Goal: Task Accomplishment & Management: Manage account settings

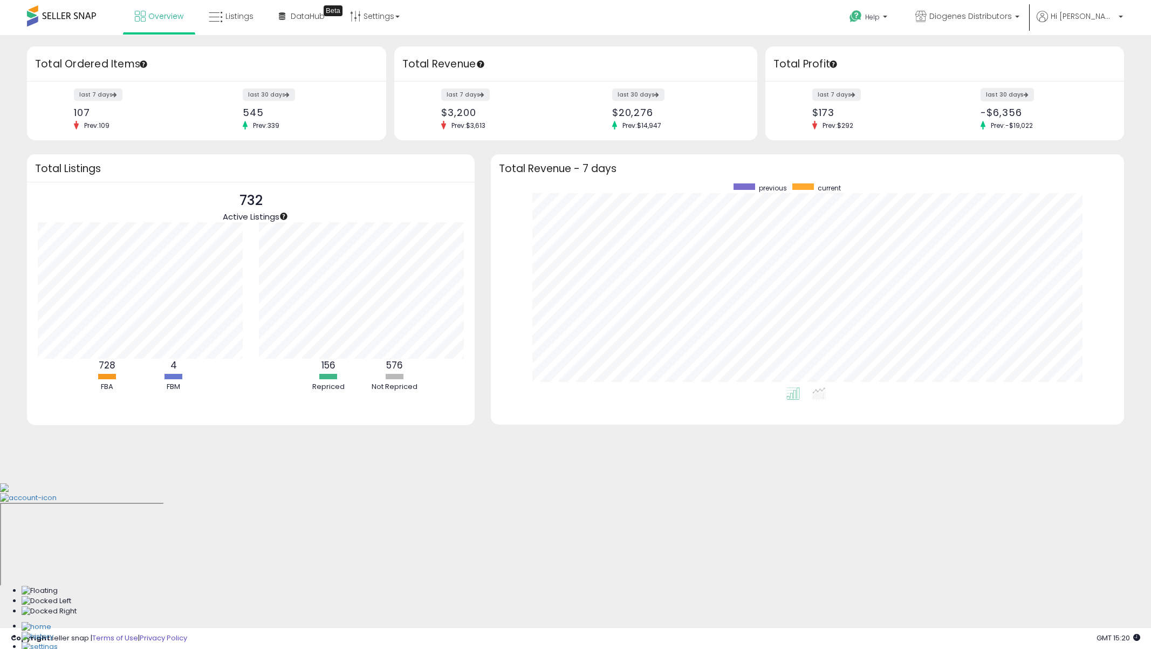
scroll to position [204, 611]
click at [361, 17] on link "Settings" at bounding box center [375, 16] width 66 height 32
click at [298, 21] on span "DataHub" at bounding box center [308, 16] width 34 height 11
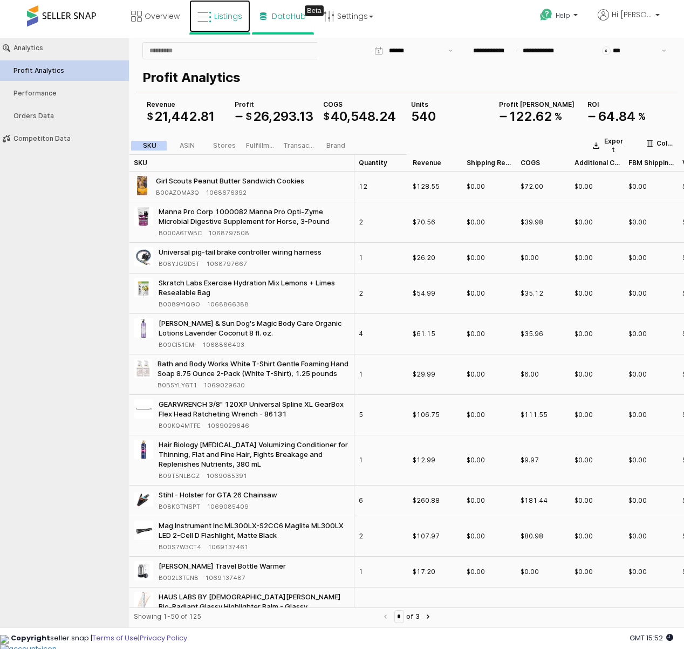
click at [209, 20] on icon at bounding box center [204, 17] width 14 height 14
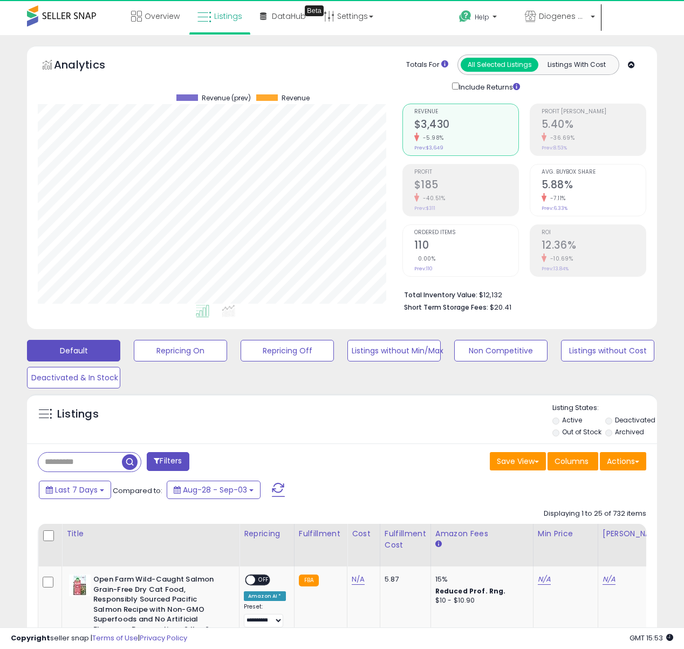
scroll to position [221, 364]
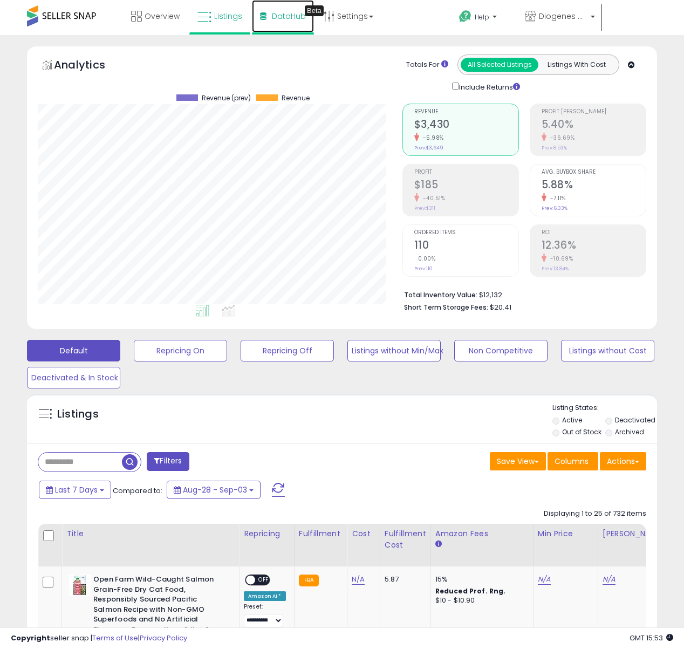
click at [276, 19] on span "DataHub" at bounding box center [289, 16] width 34 height 11
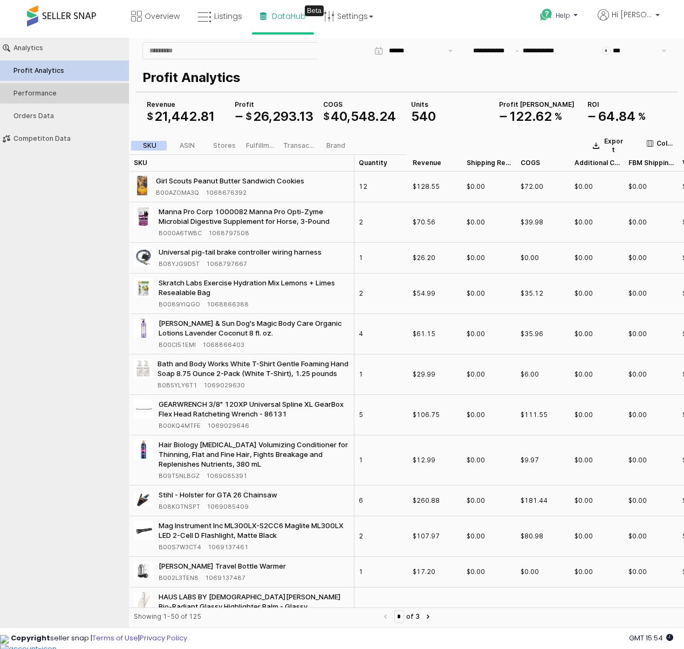
click at [46, 96] on div "Performance" at bounding box center [69, 93] width 113 height 8
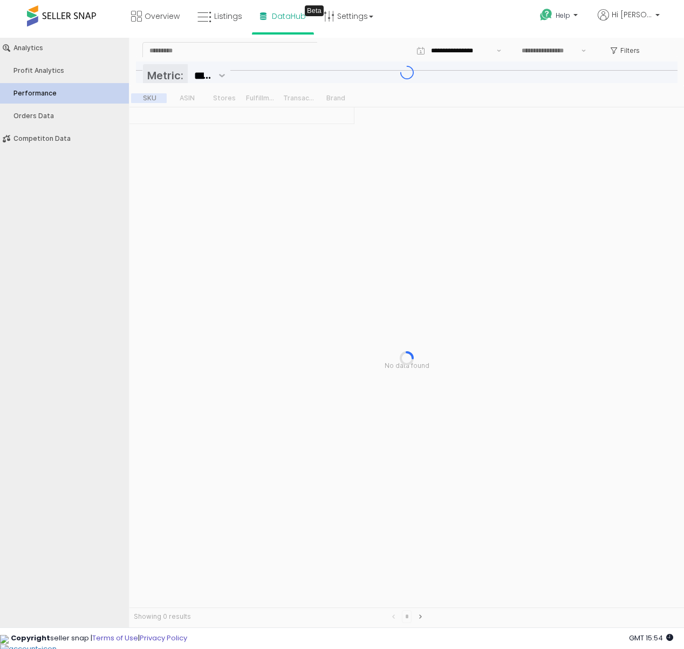
type input "***"
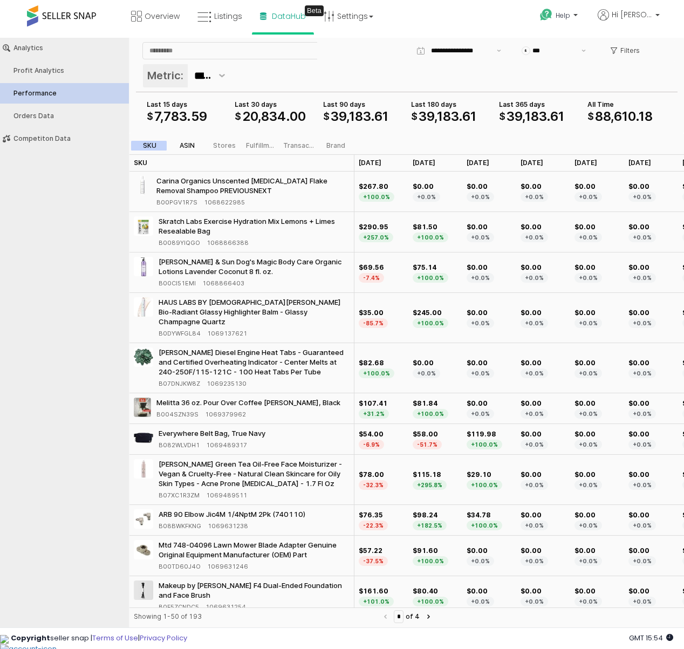
click at [187, 146] on div "ASIN" at bounding box center [187, 146] width 15 height 8
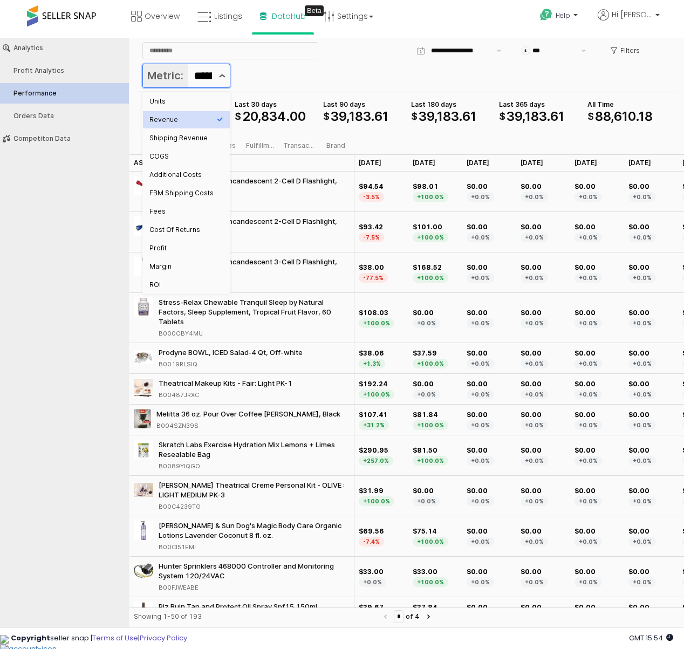
scroll to position [0, 31]
click at [223, 75] on icon "Show suggestions" at bounding box center [222, 76] width 6 height 4
click at [175, 247] on div "Profit" at bounding box center [182, 248] width 67 height 9
type input "******"
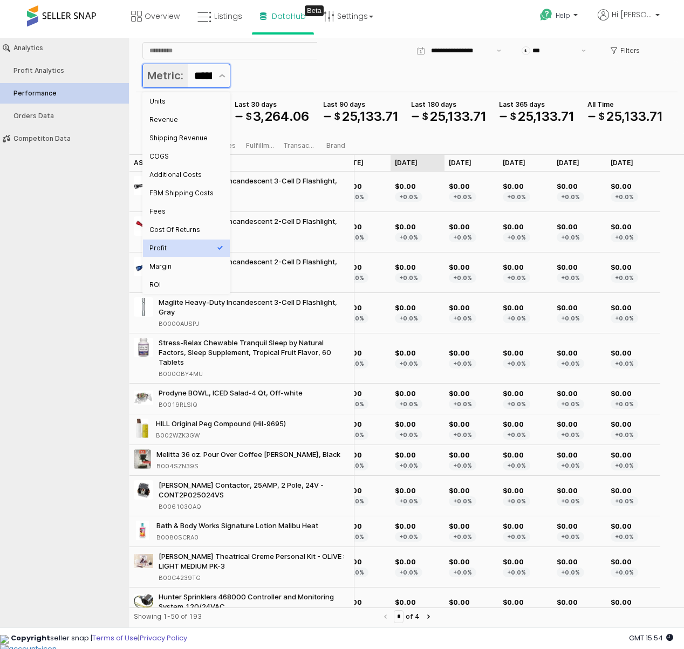
scroll to position [0, 0]
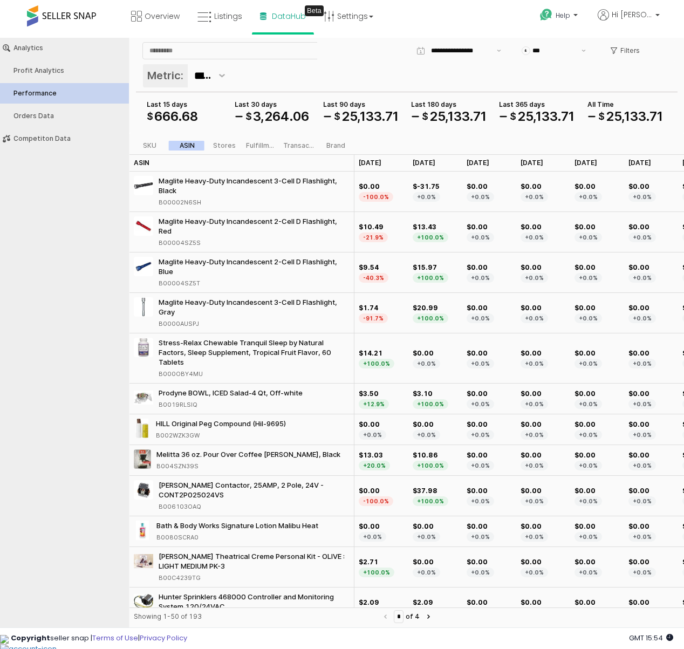
click at [376, 146] on div "SKU ASIN Stores Fulfillment Transaction Brand" at bounding box center [406, 144] width 554 height 22
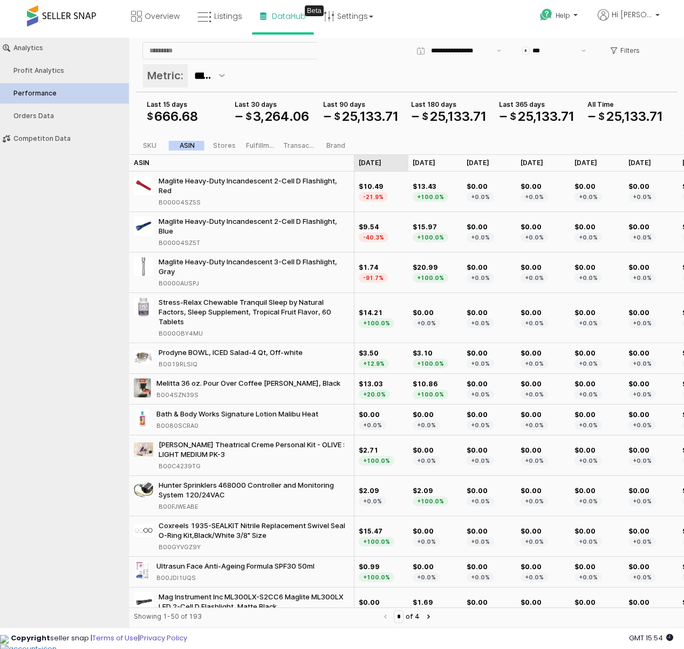
click at [374, 165] on div "Sep 25 Sep 25" at bounding box center [381, 162] width 54 height 17
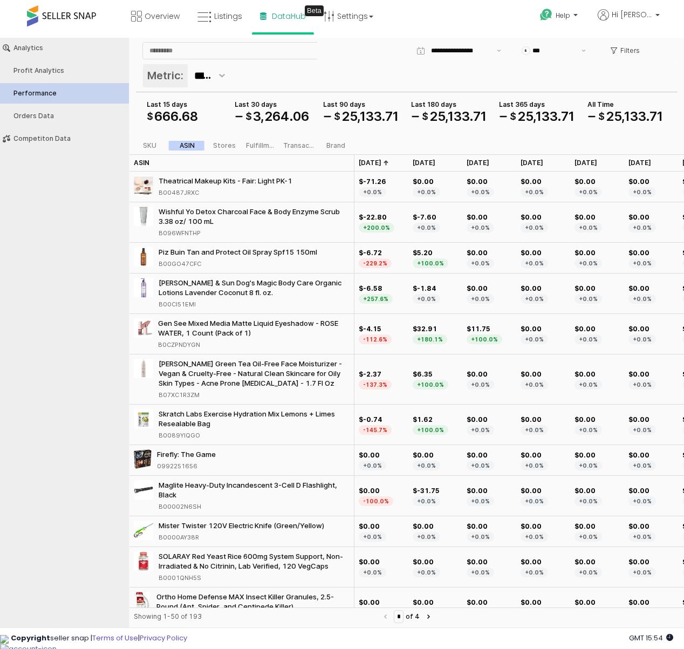
click at [374, 165] on div "Sep 25 Sep 25" at bounding box center [381, 162] width 54 height 17
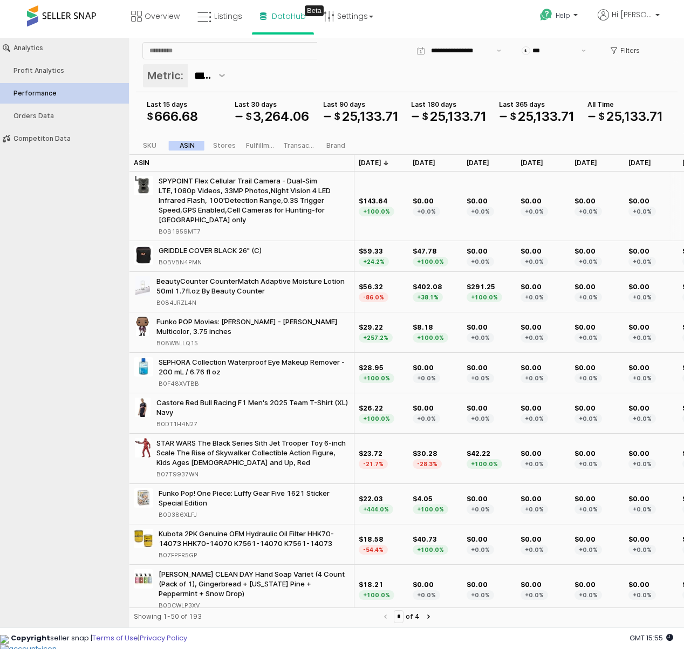
click at [251, 198] on div "SPYPOINT Flex Cellular Trail Camera - Dual-Sim LTE,1080p Videos, 33MP Photos,Ni…" at bounding box center [254, 200] width 191 height 49
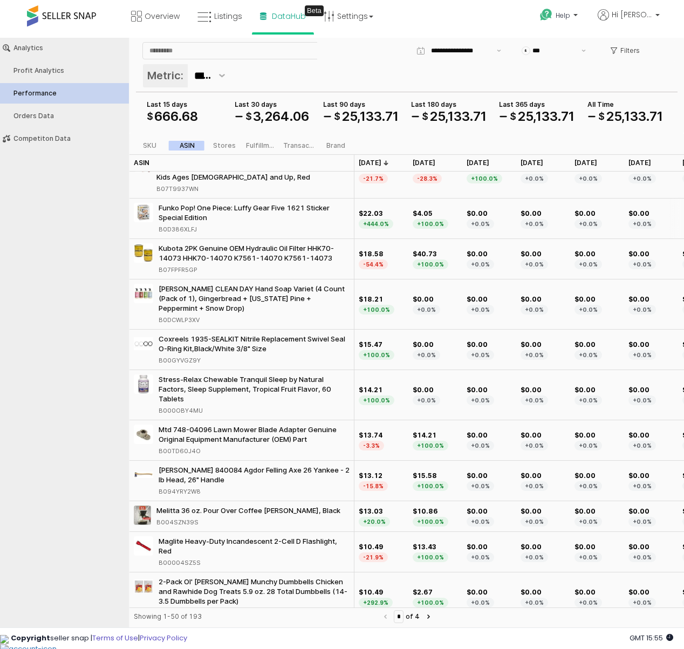
scroll to position [291, 0]
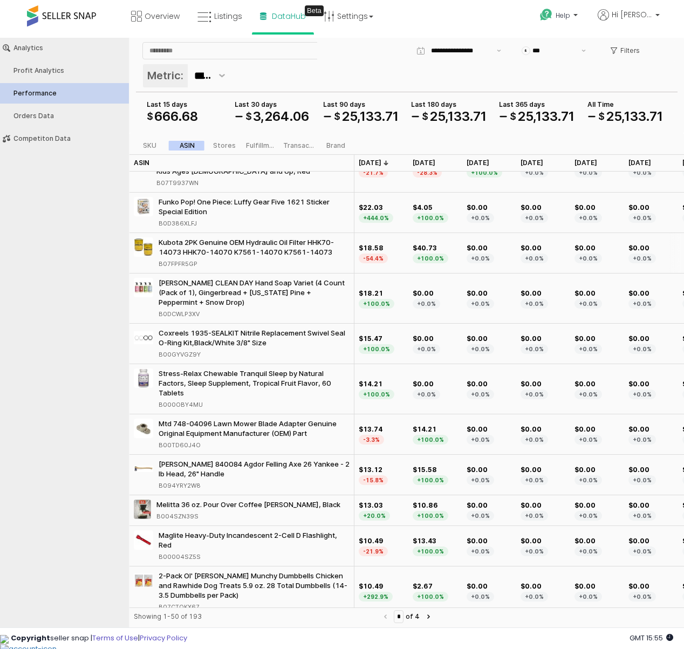
click at [375, 257] on div "-54.4%" at bounding box center [373, 258] width 29 height 10
click at [175, 263] on div "B07FPFR5GP" at bounding box center [178, 264] width 39 height 10
click at [148, 17] on span "Overview" at bounding box center [161, 16] width 35 height 11
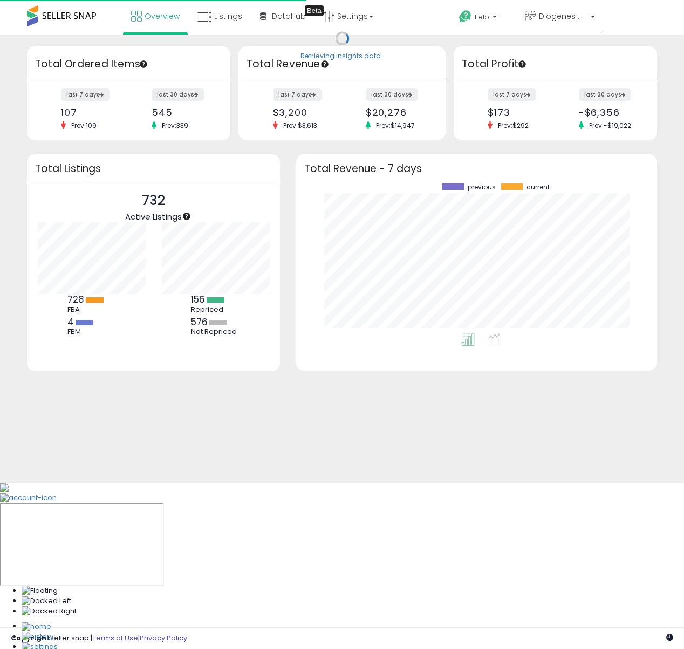
scroll to position [150, 339]
click at [226, 23] on link "Listings" at bounding box center [219, 16] width 61 height 32
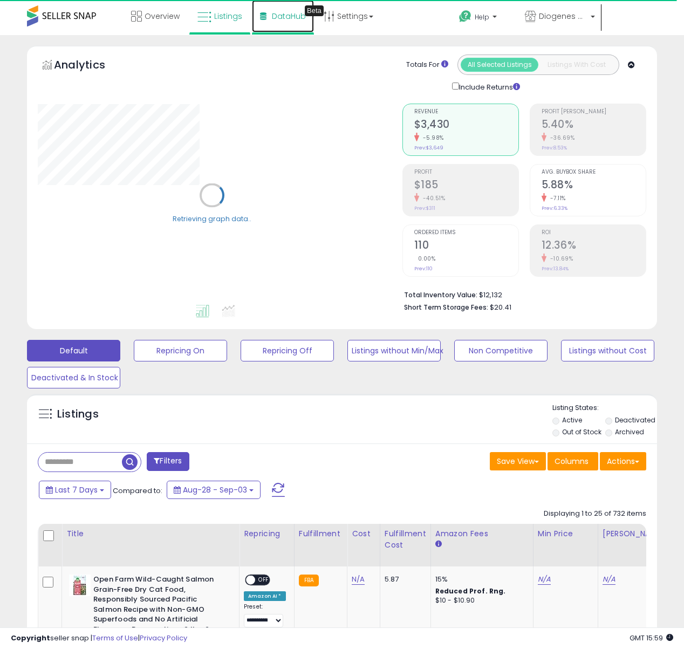
click at [272, 15] on span "DataHub" at bounding box center [289, 16] width 34 height 11
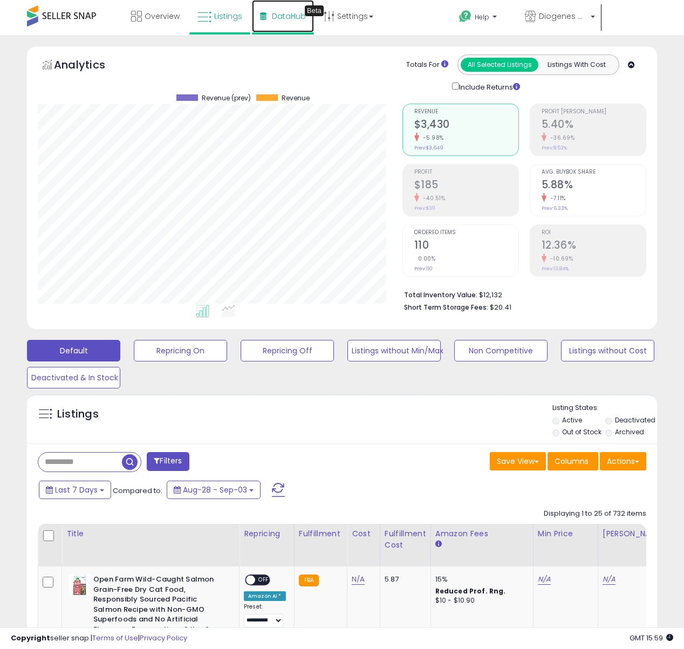
scroll to position [221, 364]
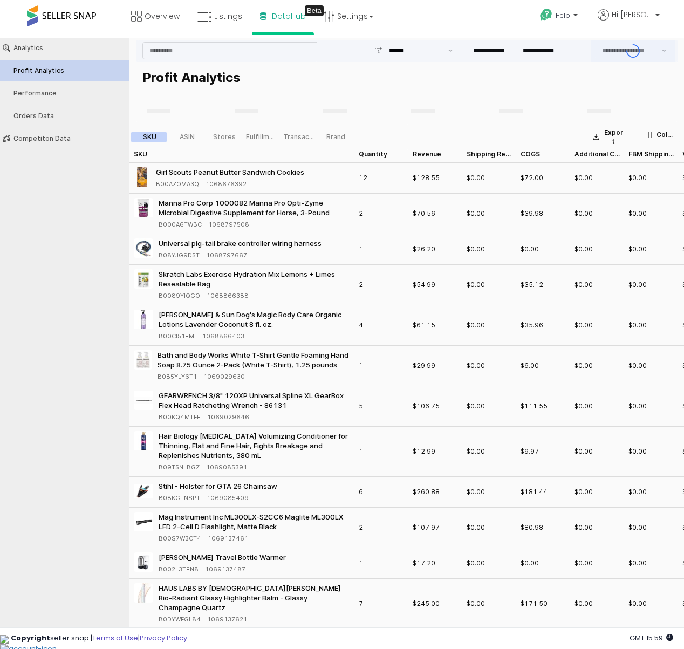
type input "***"
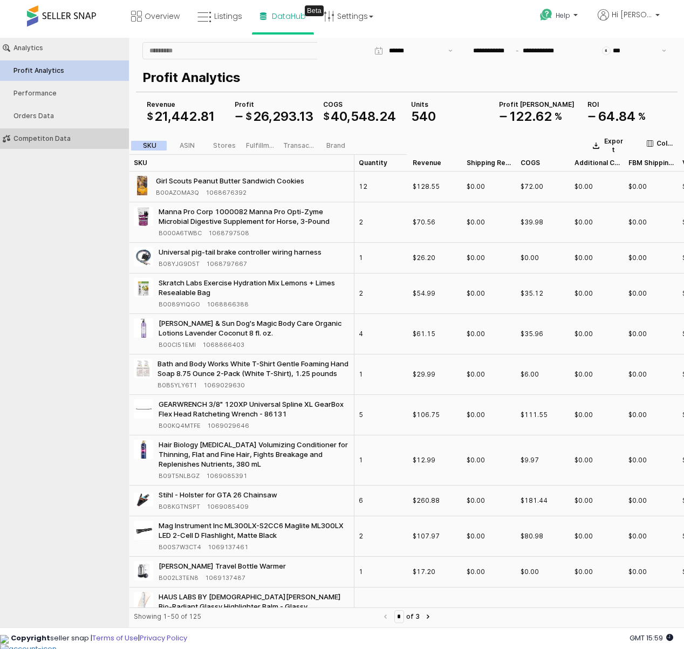
click at [45, 138] on div "Competiton Data" at bounding box center [69, 139] width 113 height 8
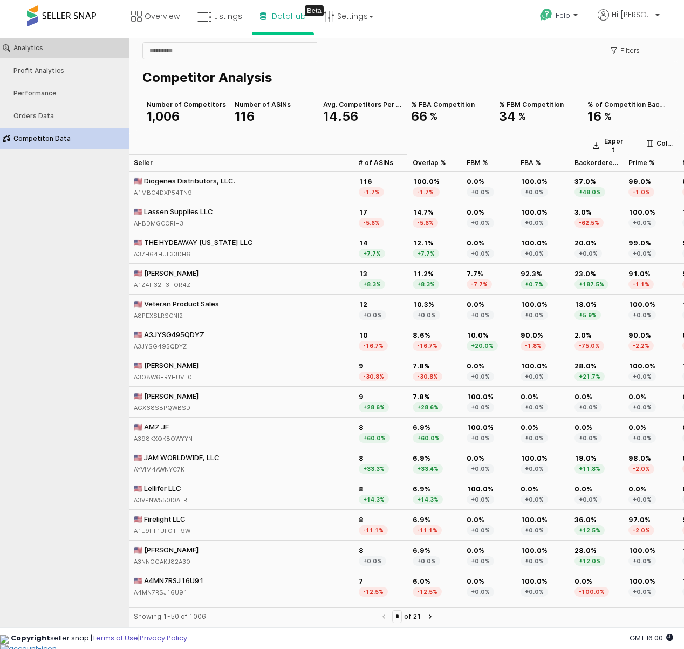
click at [39, 52] on button "Analytics" at bounding box center [64, 48] width 136 height 20
click at [166, 18] on span "Overview" at bounding box center [161, 16] width 35 height 11
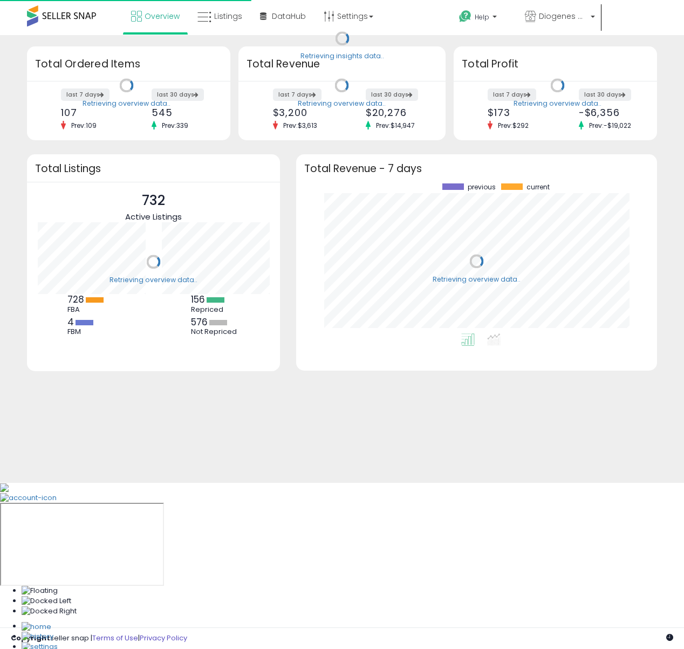
scroll to position [150, 339]
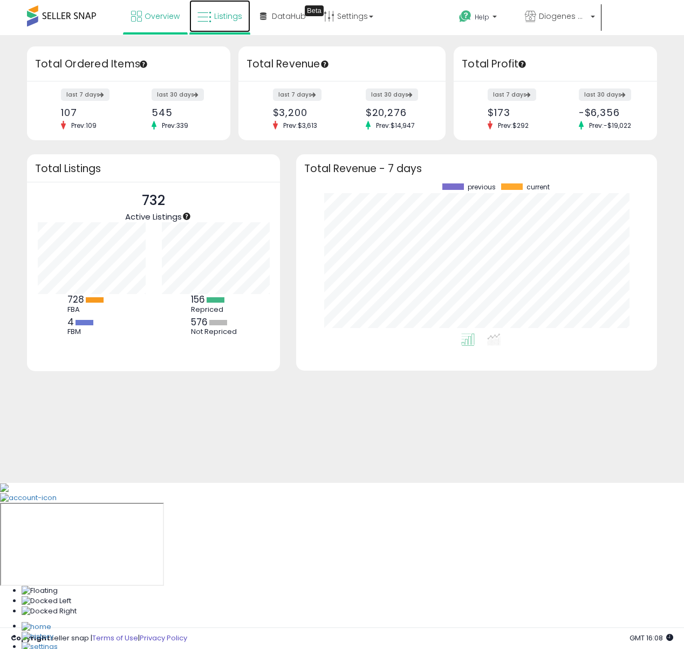
click at [222, 17] on span "Listings" at bounding box center [228, 16] width 28 height 11
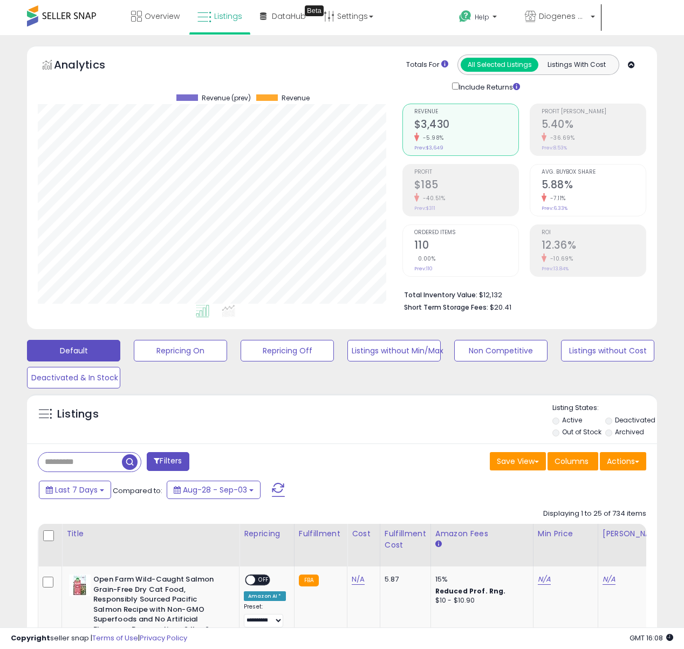
scroll to position [221, 364]
click at [283, 20] on span "DataHub" at bounding box center [289, 16] width 34 height 11
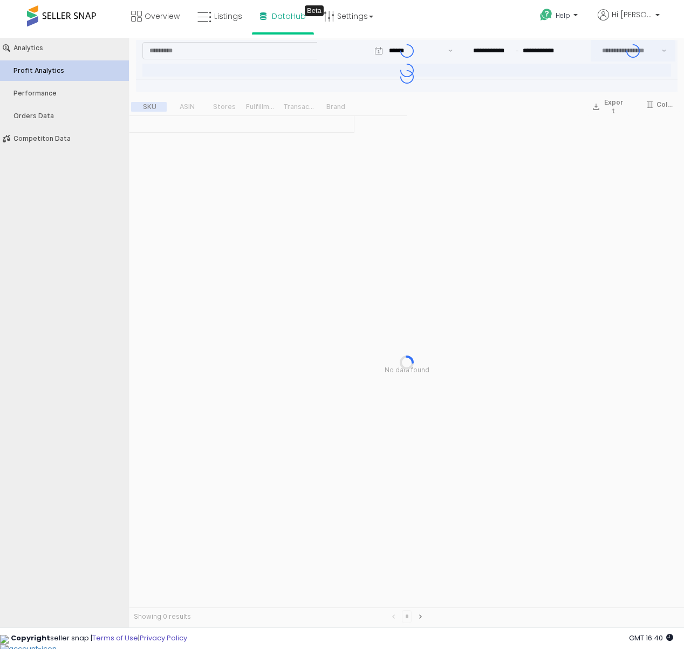
type input "***"
click at [50, 142] on div "Competiton Data" at bounding box center [69, 139] width 113 height 8
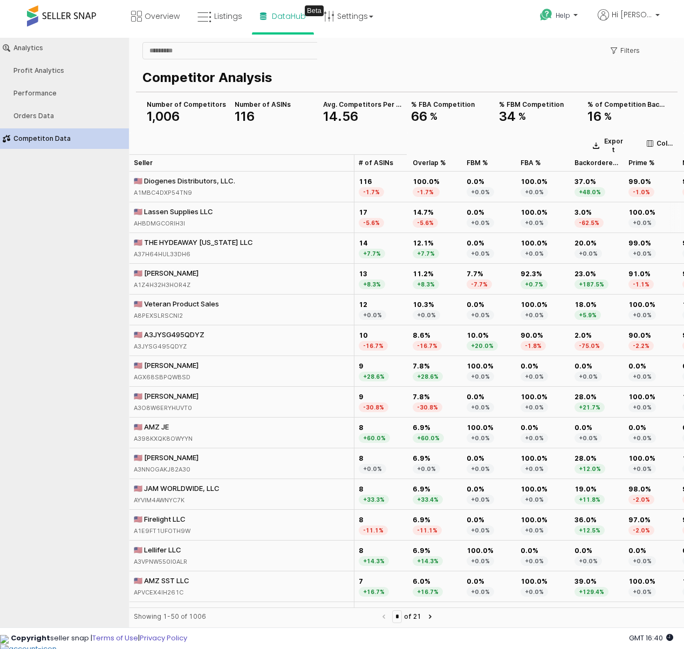
click at [191, 215] on div "🇺🇸 Lassen Supplies LLC" at bounding box center [173, 211] width 79 height 10
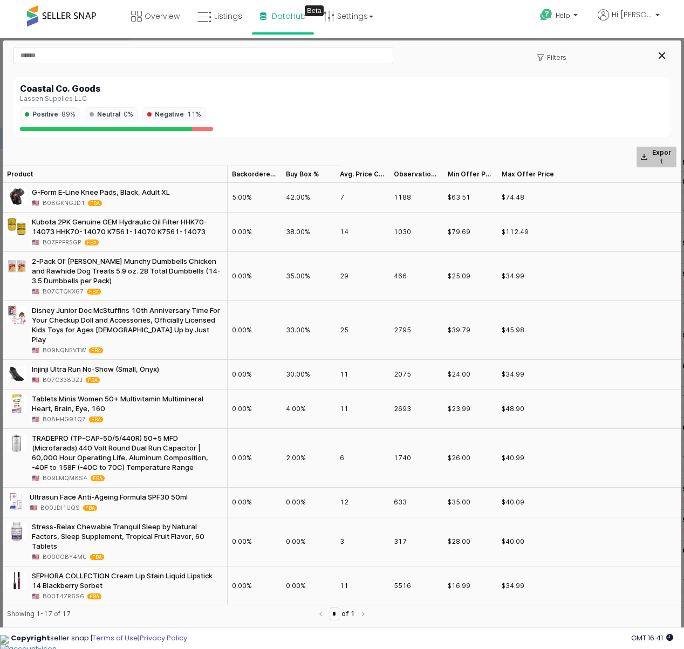
click at [651, 160] on button "Export" at bounding box center [656, 157] width 41 height 22
click at [658, 58] on div "Close" at bounding box center [661, 55] width 16 height 16
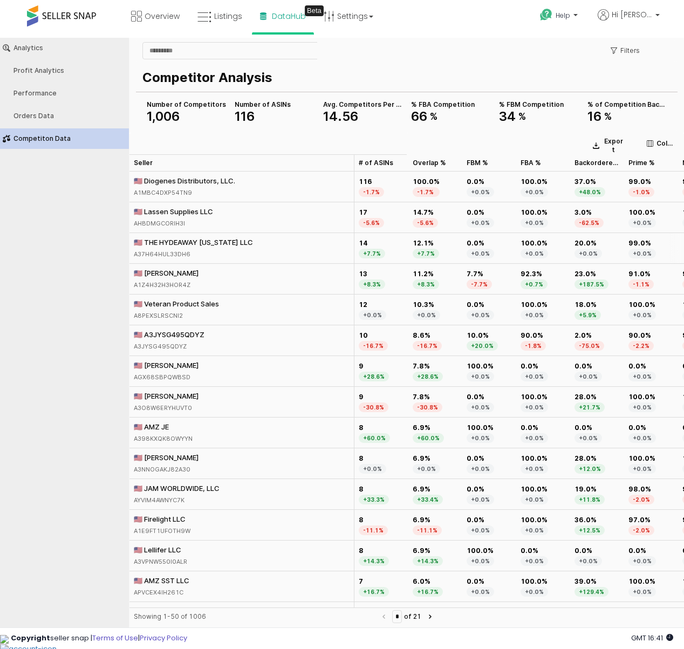
click at [198, 242] on div "🇺🇸 THE HYDEAWAY TEXAS LLC" at bounding box center [193, 242] width 119 height 10
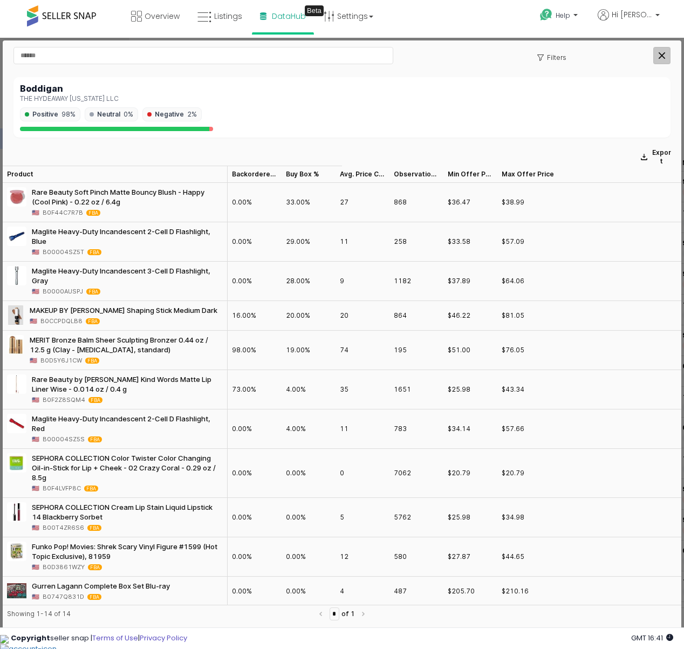
click at [659, 58] on icon "Close" at bounding box center [661, 55] width 6 height 6
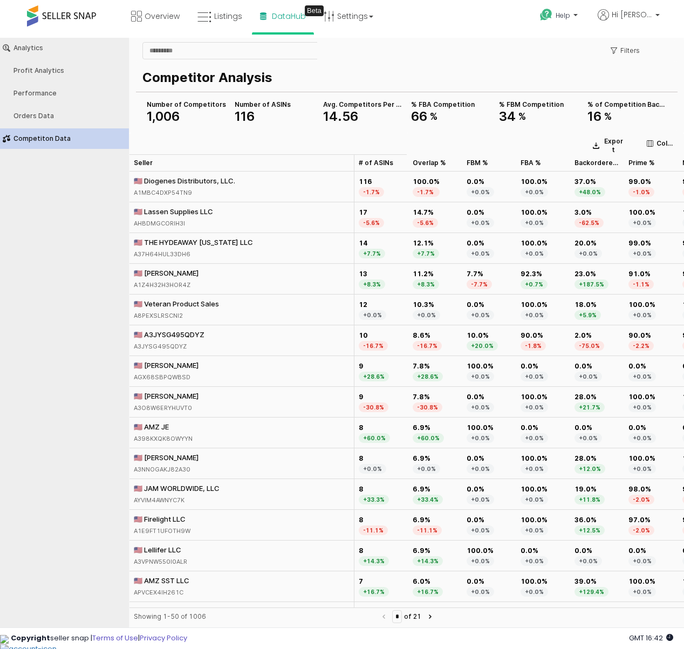
click at [61, 15] on span at bounding box center [61, 15] width 69 height 21
click at [58, 15] on span at bounding box center [61, 15] width 69 height 21
click at [151, 19] on span "Overview" at bounding box center [161, 16] width 35 height 11
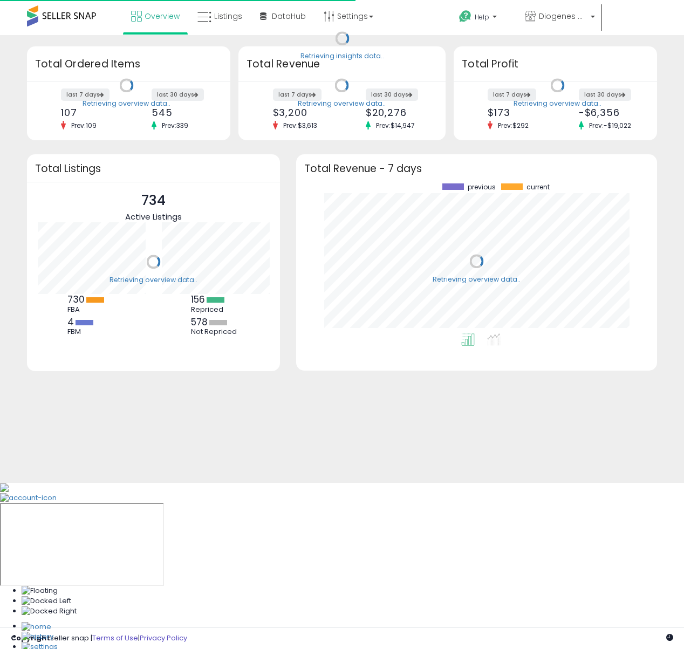
scroll to position [150, 339]
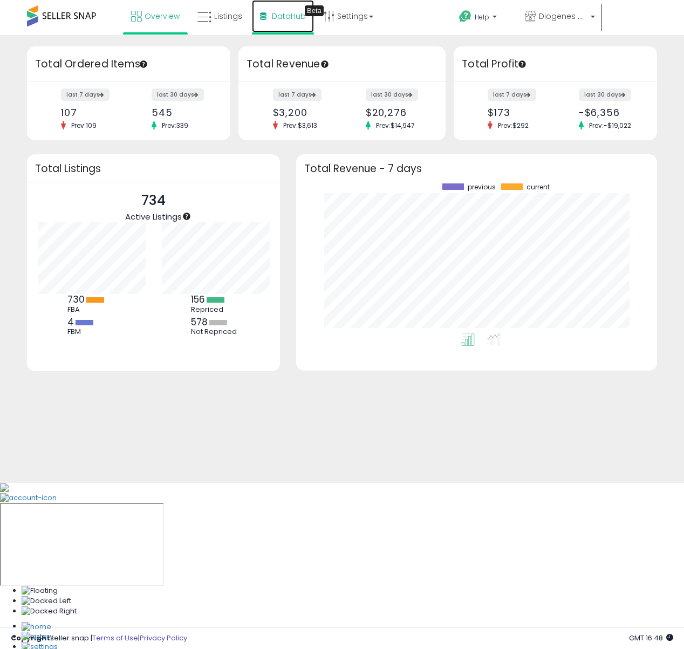
click at [272, 17] on span "DataHub" at bounding box center [289, 16] width 34 height 11
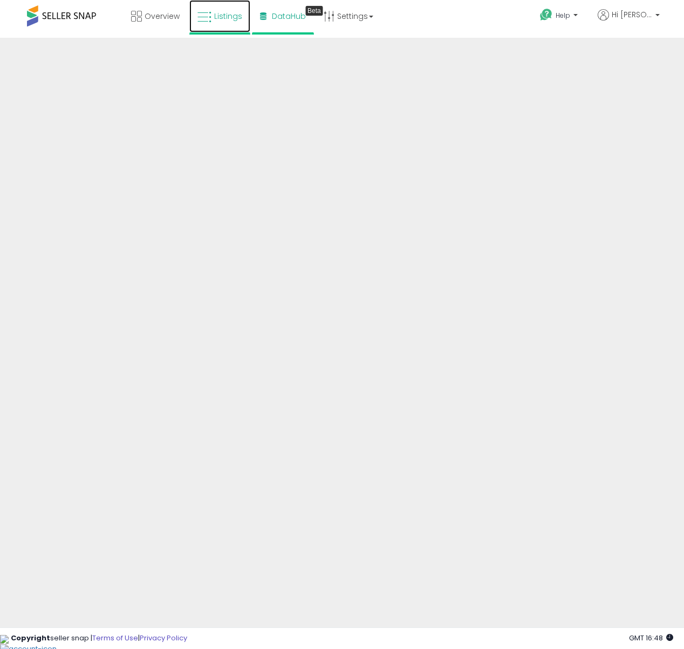
click at [206, 19] on icon at bounding box center [204, 17] width 14 height 14
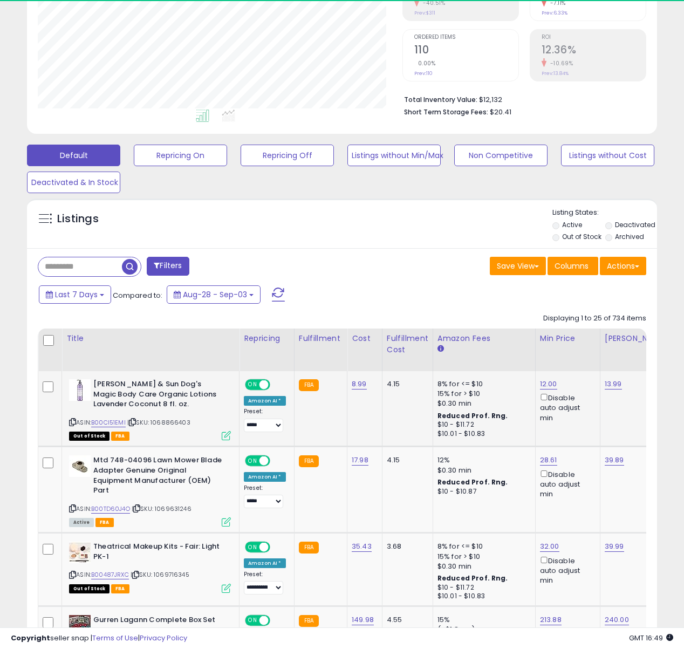
scroll to position [221, 364]
click at [81, 394] on img at bounding box center [80, 390] width 22 height 22
click at [225, 435] on icon at bounding box center [226, 435] width 9 height 9
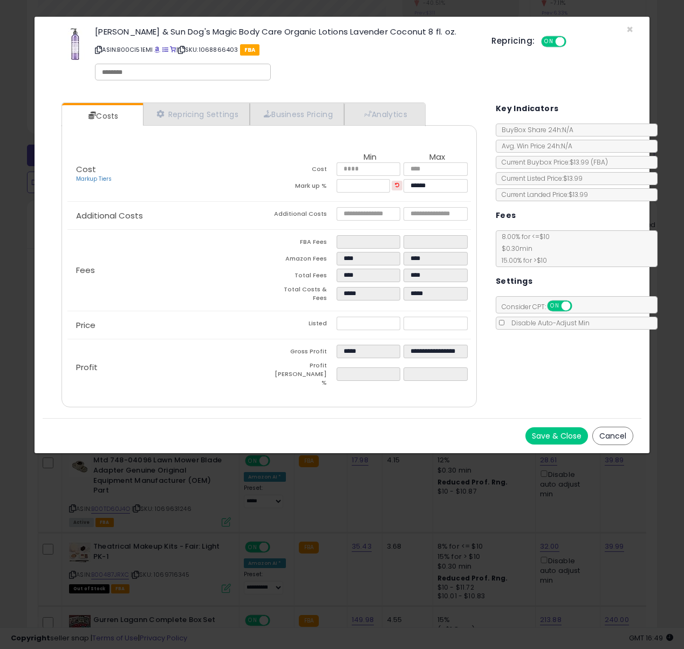
click at [196, 505] on div "× Close [PERSON_NAME] & Sun Dog's Magic Body Care Organic Lotions Lavender Coco…" at bounding box center [342, 324] width 684 height 649
